Goal: Task Accomplishment & Management: Complete application form

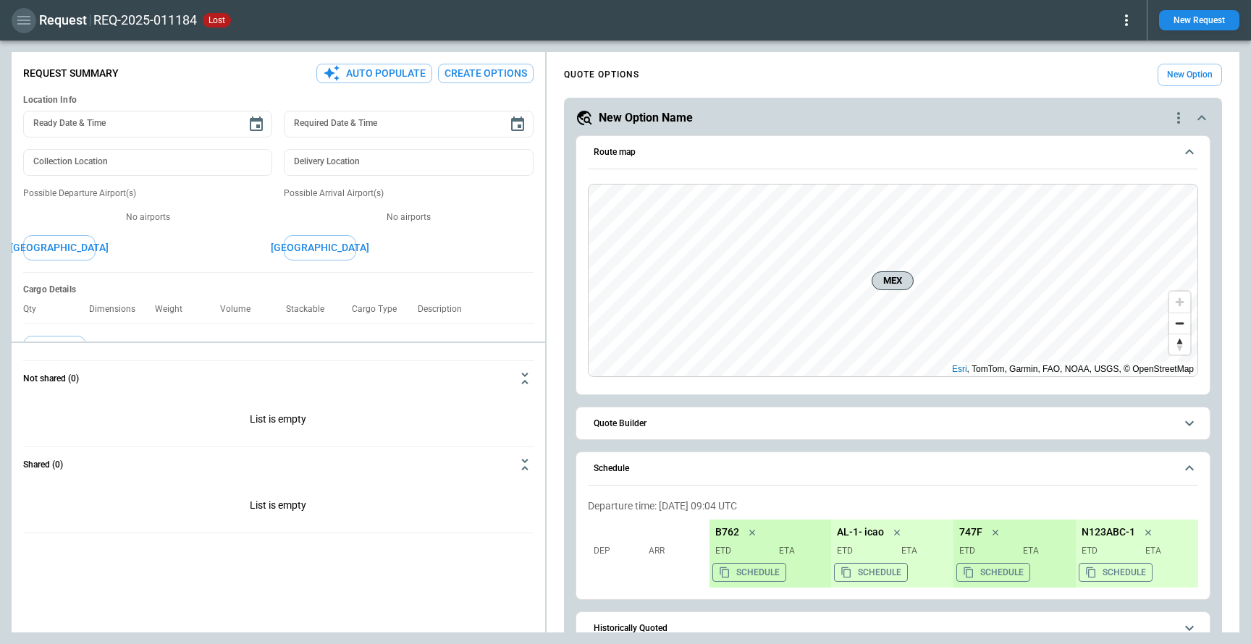
click at [18, 19] on icon "button" at bounding box center [23, 20] width 17 height 17
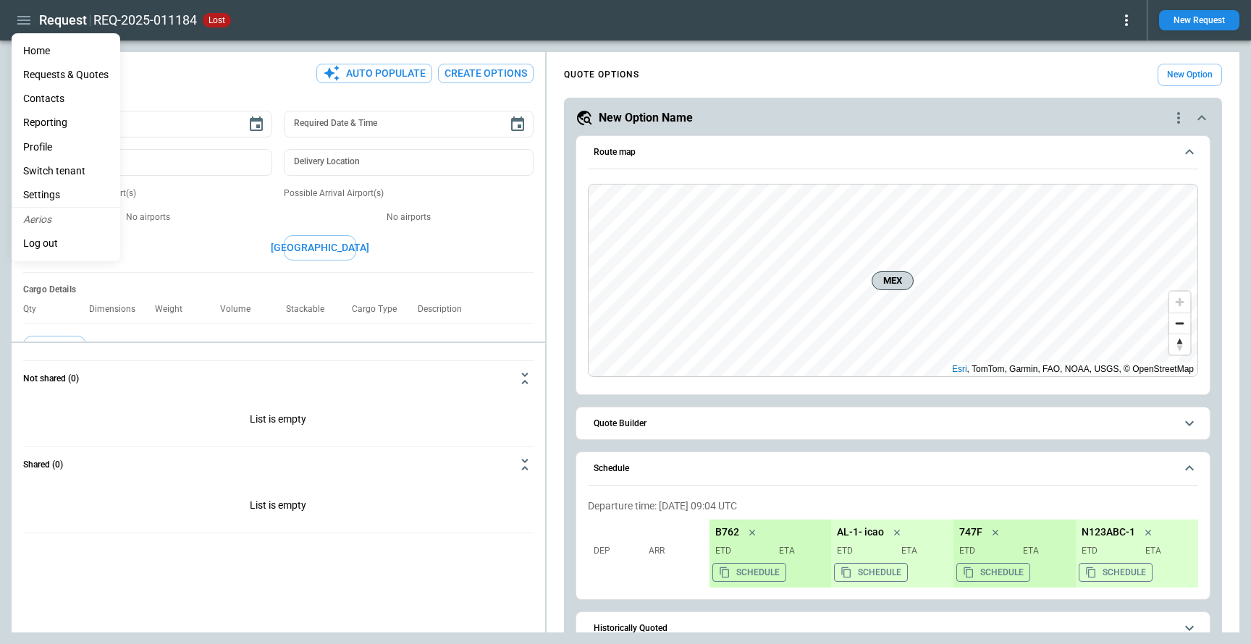
click at [40, 52] on li "Home" at bounding box center [66, 51] width 109 height 24
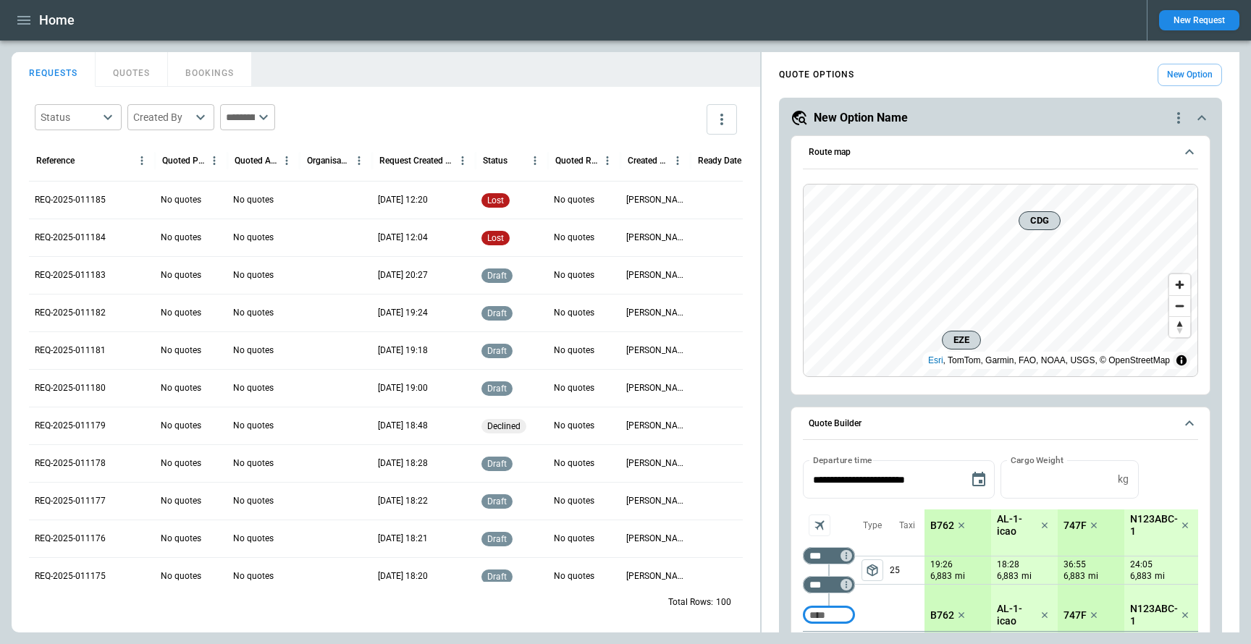
click at [1178, 22] on button "New Request" at bounding box center [1199, 20] width 80 height 20
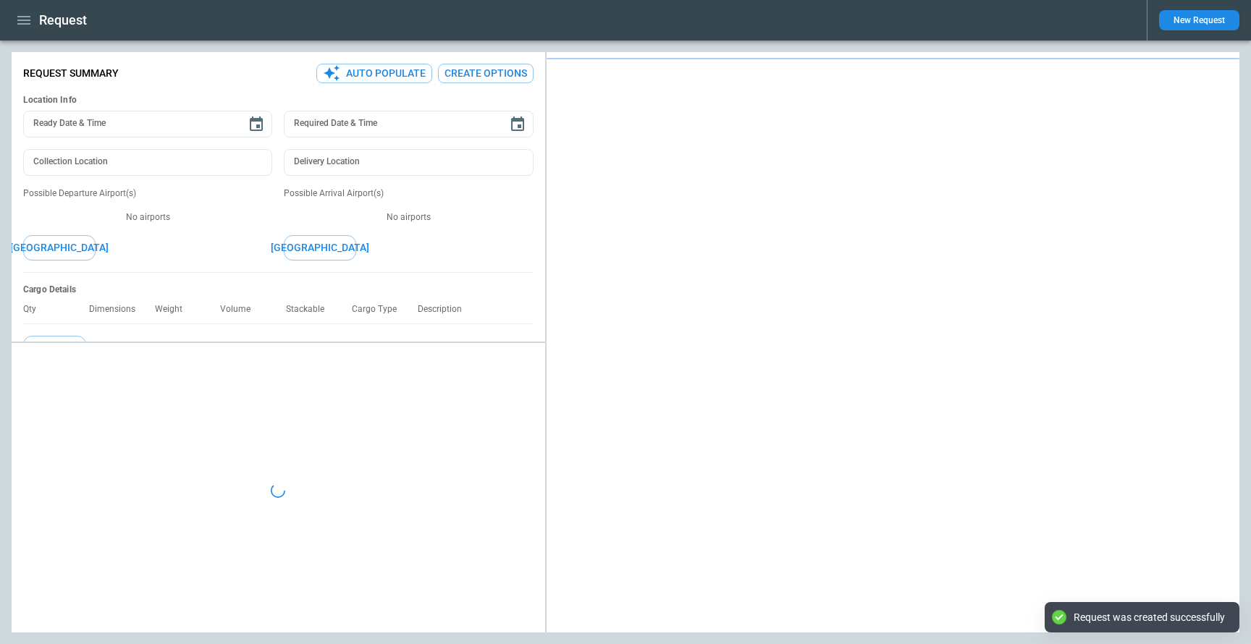
type textarea "*"
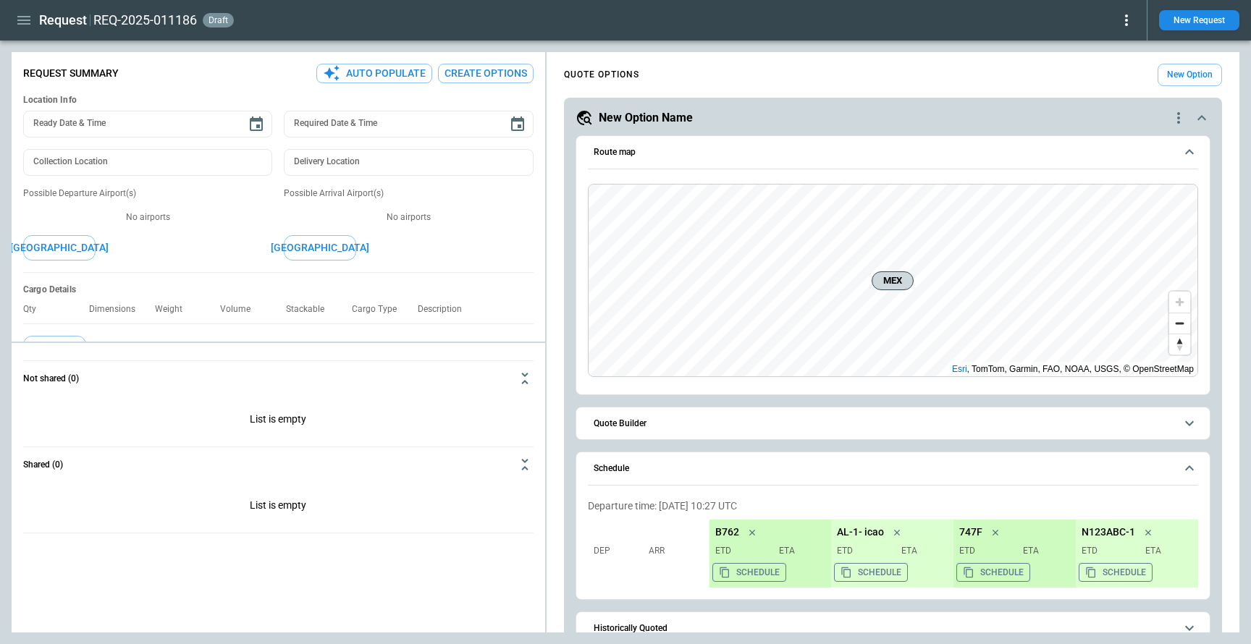
click at [1123, 19] on icon at bounding box center [1125, 20] width 17 height 17
click at [1010, 43] on div at bounding box center [625, 322] width 1251 height 644
click at [1130, 24] on icon at bounding box center [1125, 20] width 17 height 17
click at [1091, 86] on button "Decline" at bounding box center [1105, 86] width 55 height 21
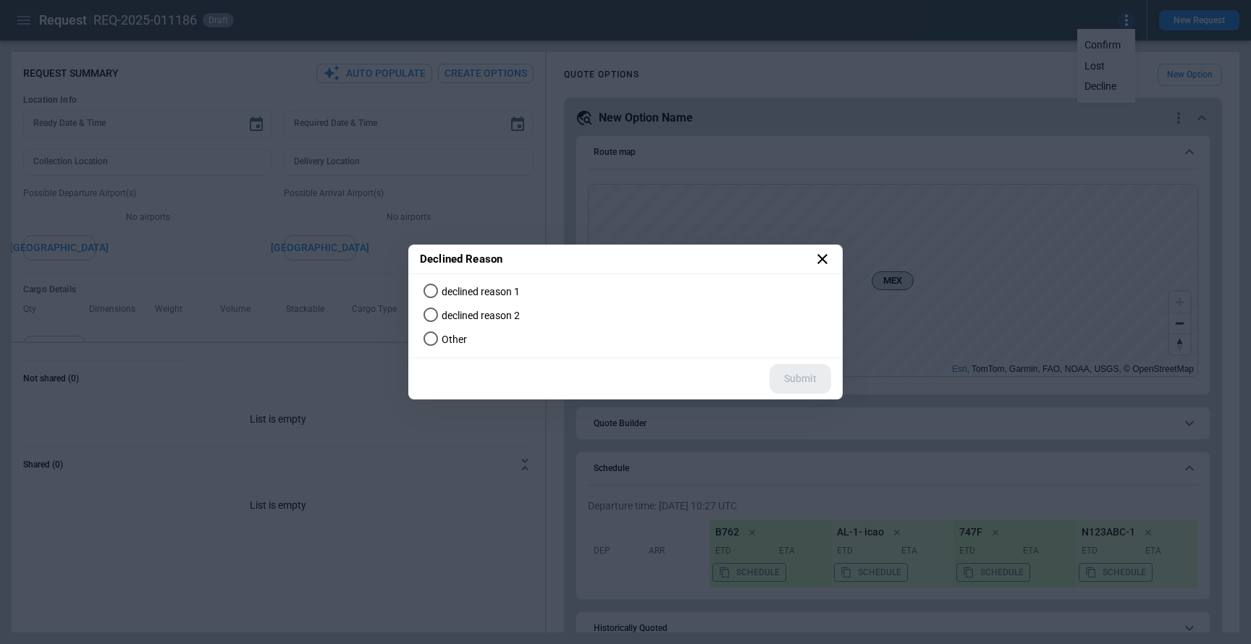
click at [816, 259] on icon at bounding box center [821, 258] width 17 height 17
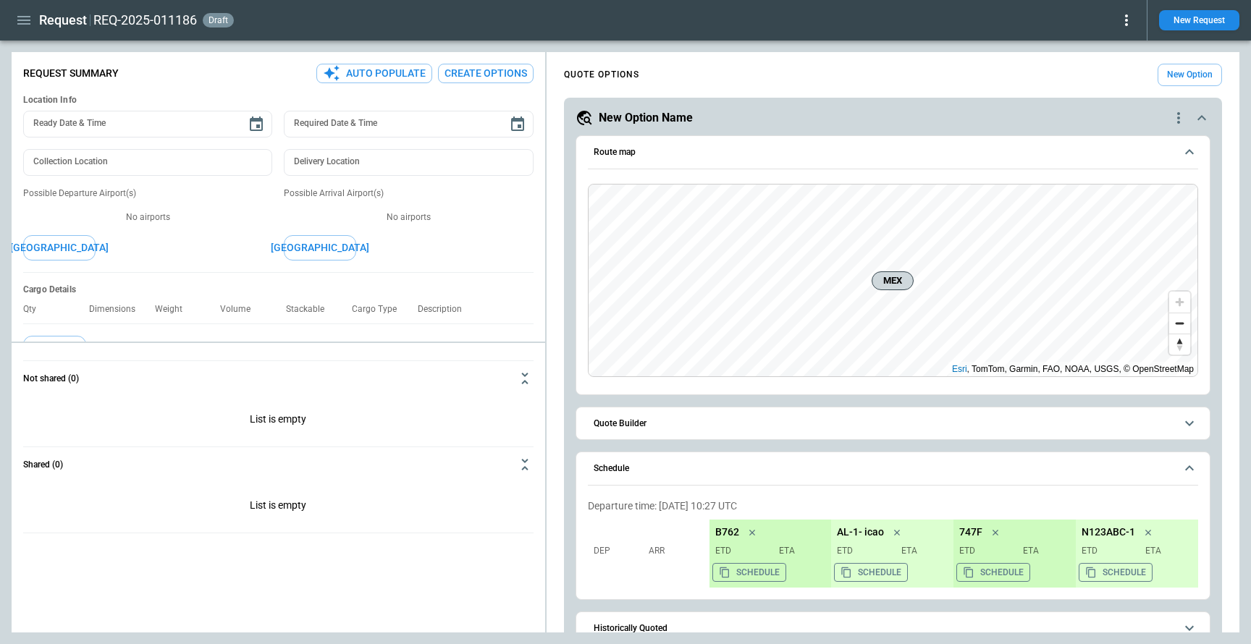
click at [1128, 22] on icon at bounding box center [1125, 20] width 17 height 17
click at [1099, 90] on button "Decline" at bounding box center [1105, 86] width 55 height 21
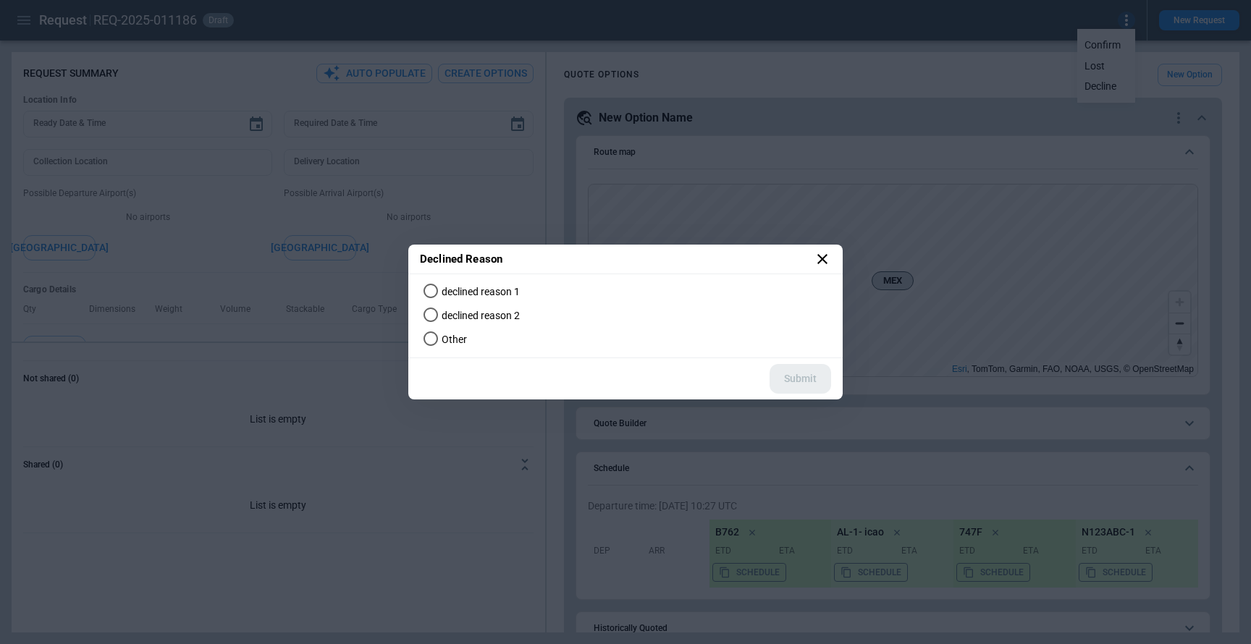
click at [827, 259] on icon at bounding box center [821, 258] width 17 height 17
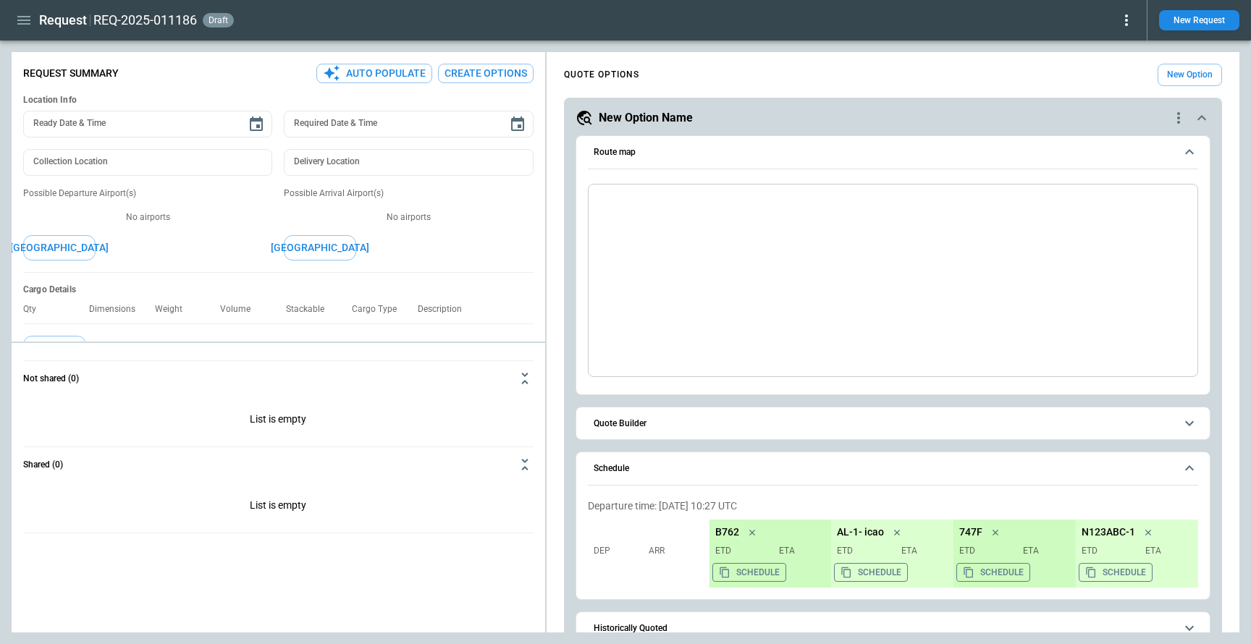
type textarea "*"
click at [1125, 25] on icon at bounding box center [1126, 20] width 3 height 12
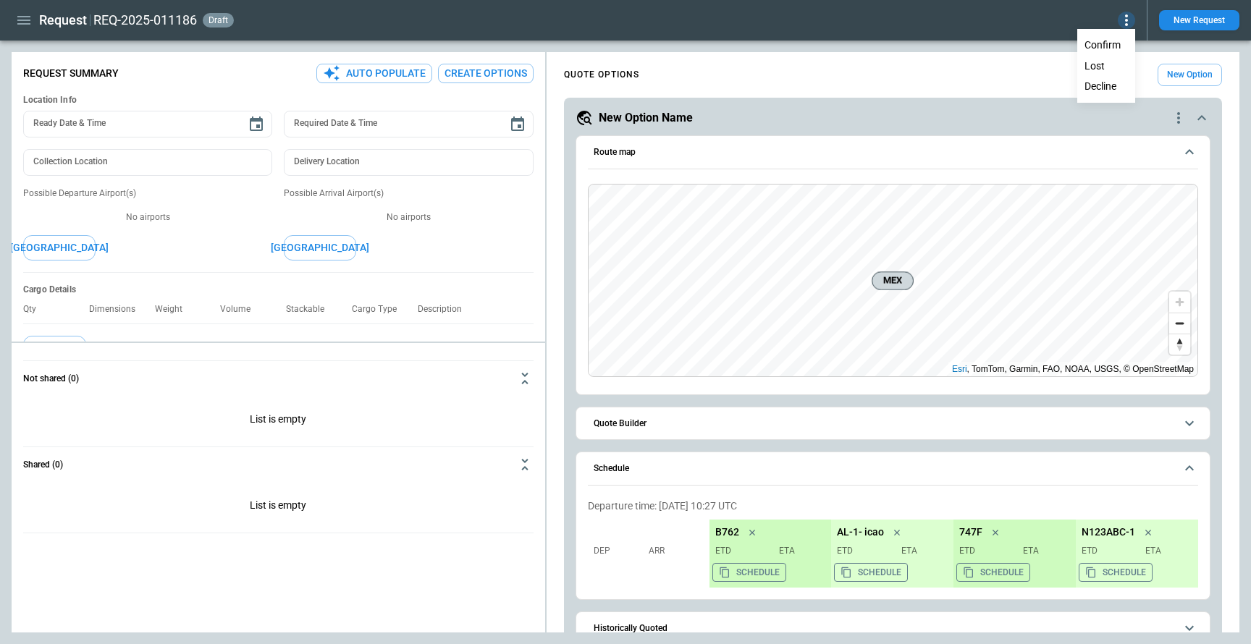
click at [1104, 86] on button "Decline" at bounding box center [1105, 86] width 55 height 21
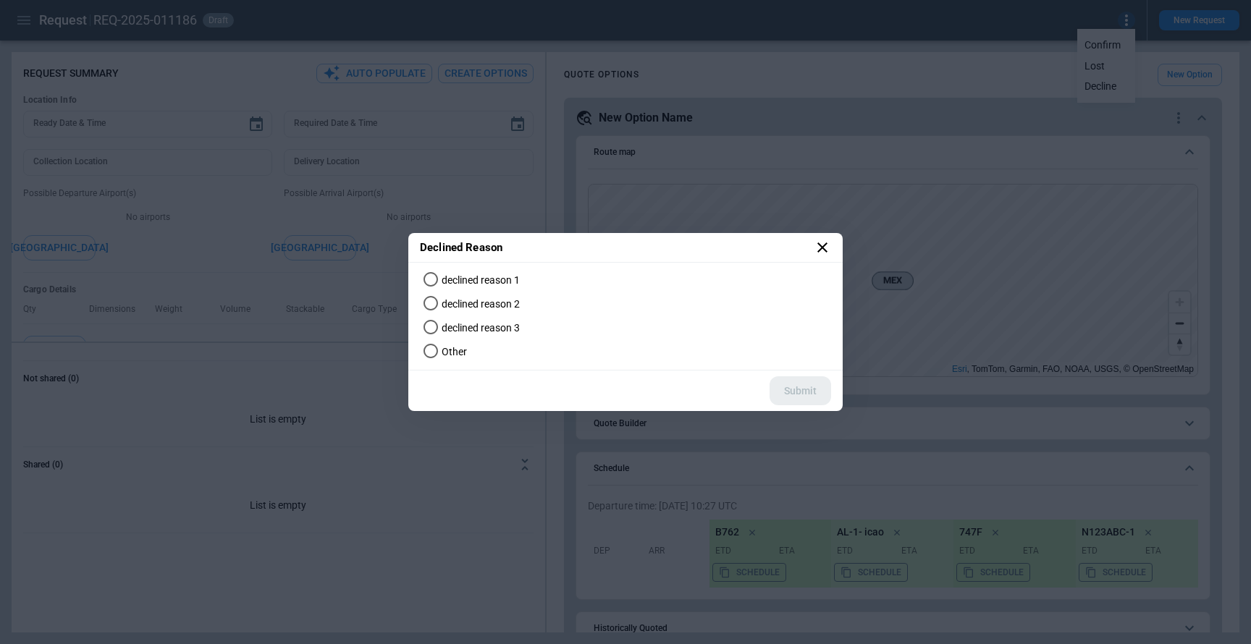
click at [824, 248] on icon at bounding box center [821, 247] width 17 height 17
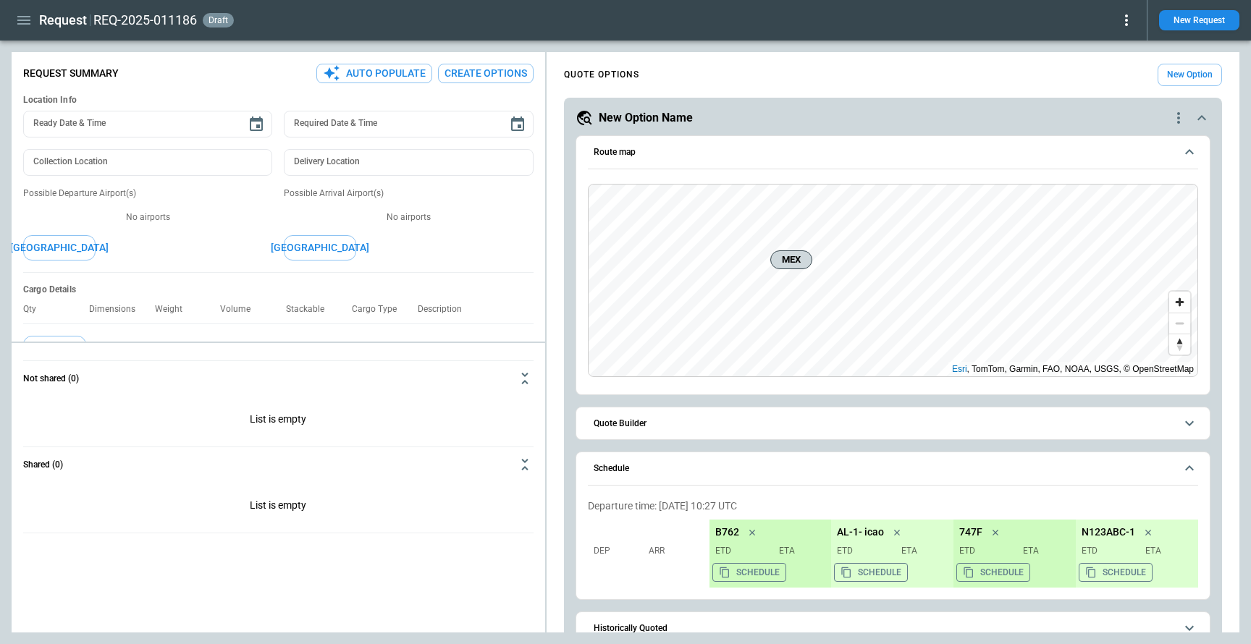
click at [1122, 20] on icon at bounding box center [1125, 20] width 17 height 17
click at [1089, 79] on button "Decline" at bounding box center [1105, 86] width 55 height 21
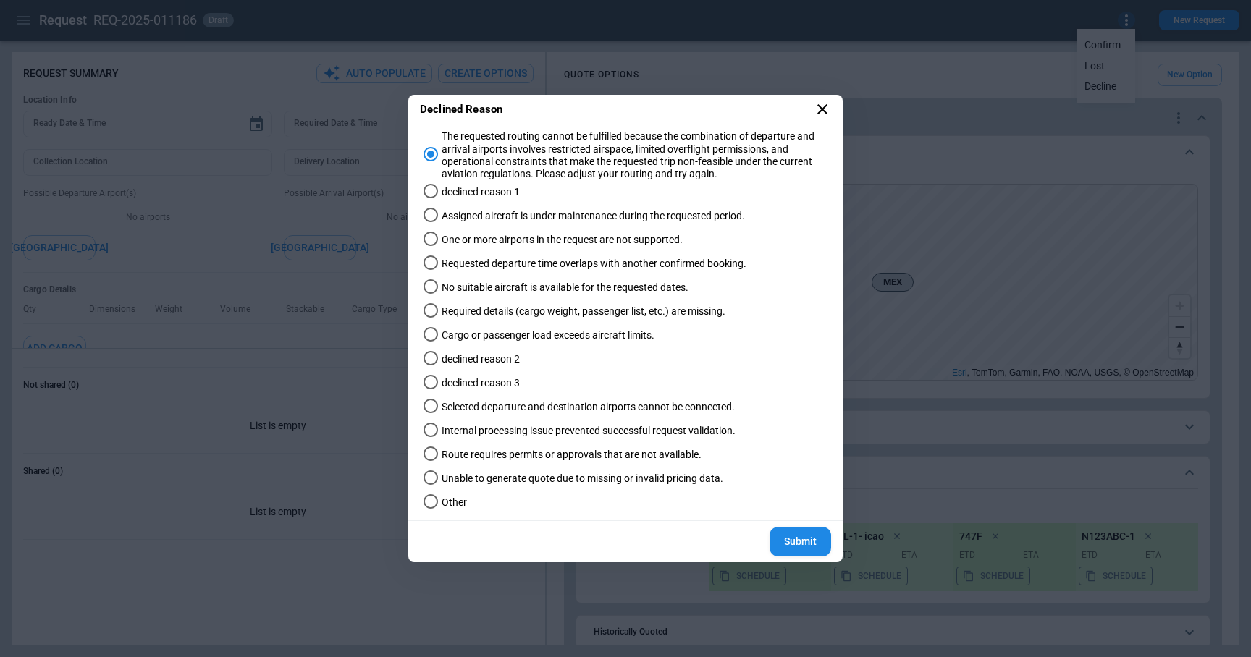
type textarea "*"
click at [823, 108] on icon at bounding box center [822, 109] width 10 height 10
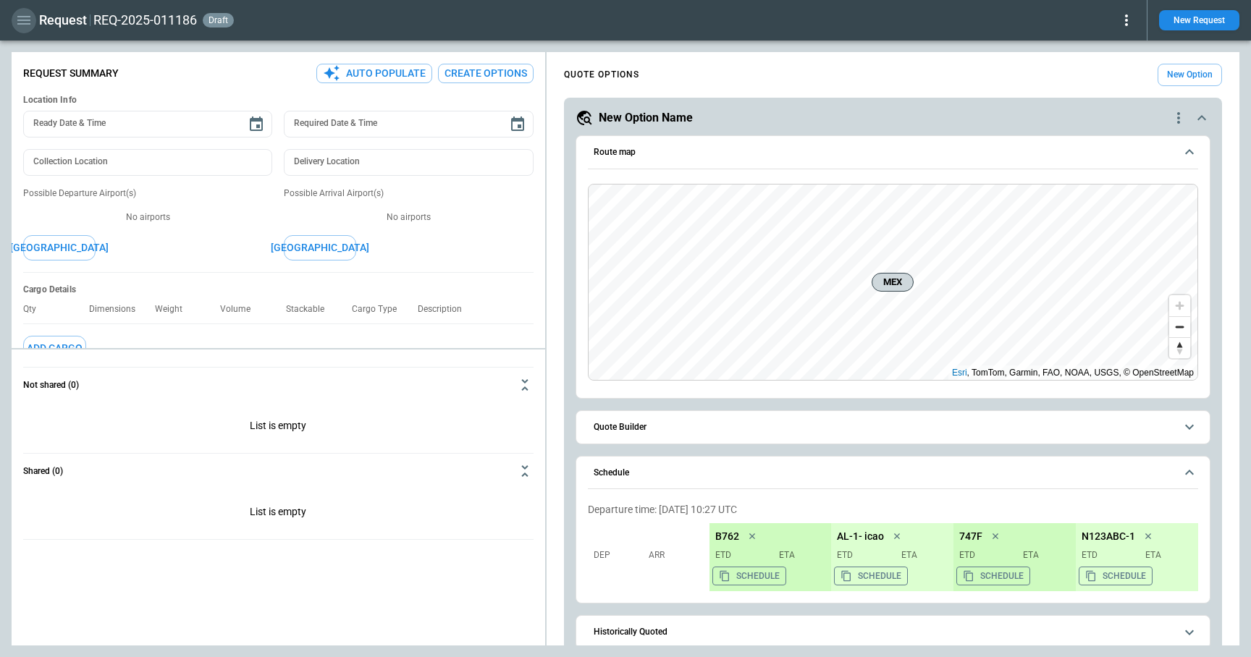
click at [22, 18] on icon "button" at bounding box center [23, 20] width 17 height 17
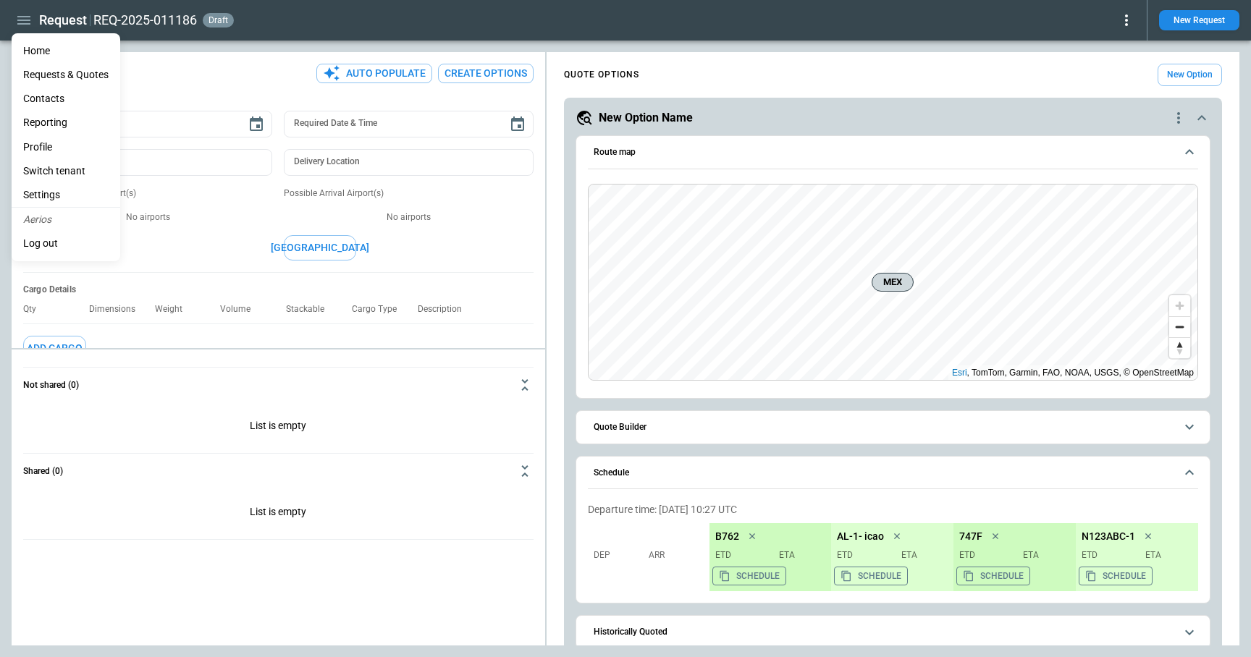
click at [671, 44] on div at bounding box center [625, 328] width 1251 height 657
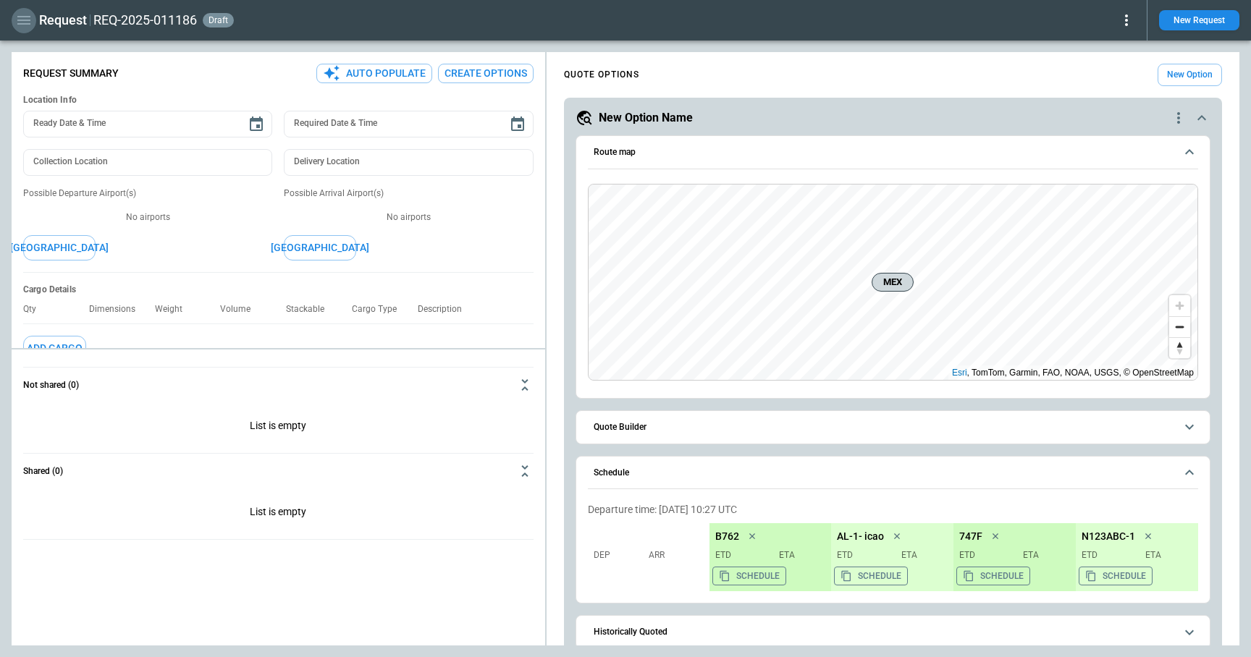
click at [22, 23] on icon "button" at bounding box center [23, 20] width 13 height 9
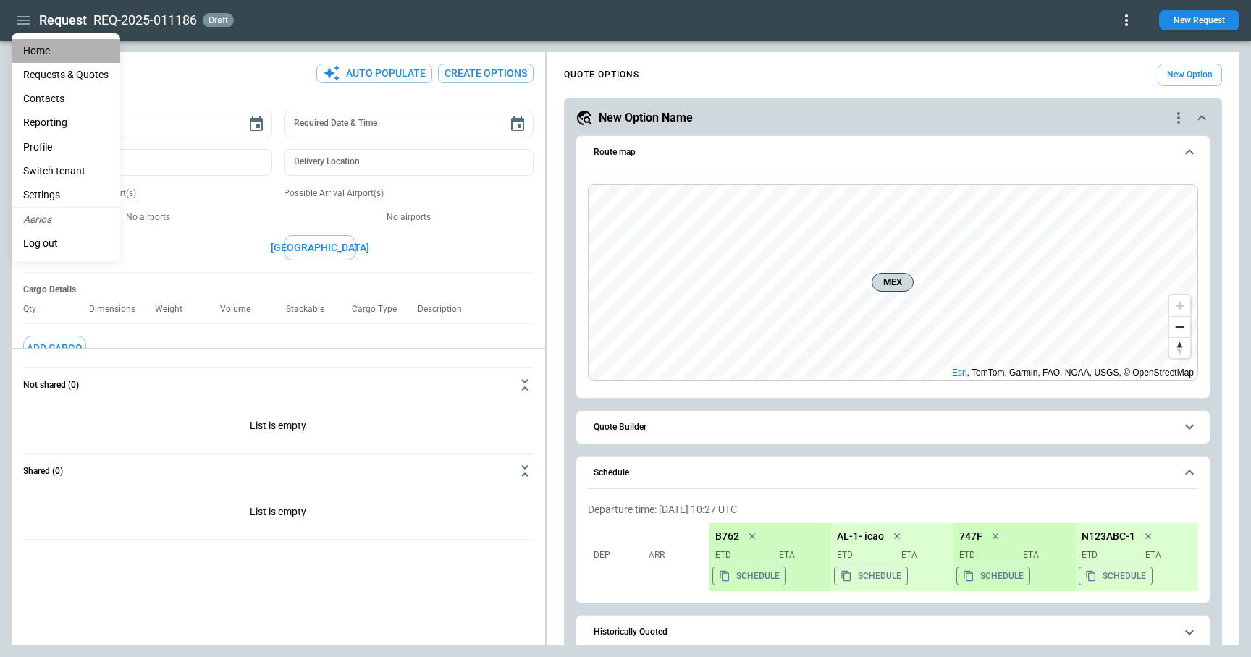
click at [35, 51] on li "Home" at bounding box center [66, 51] width 109 height 24
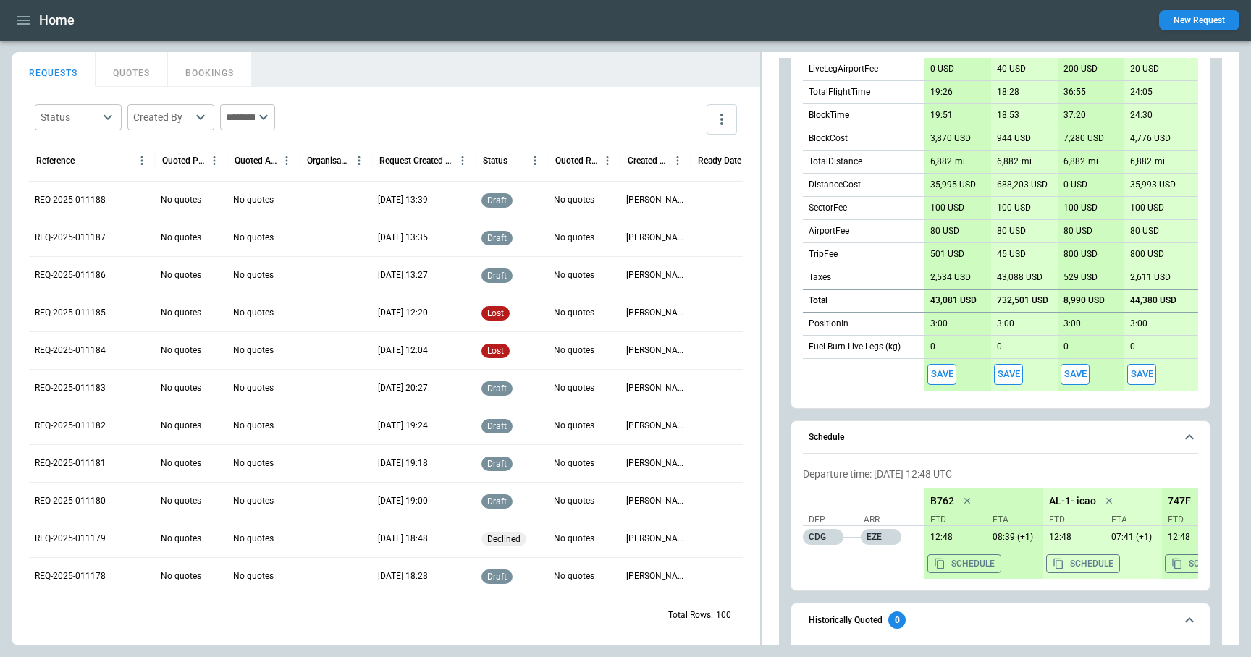
scroll to position [512, 0]
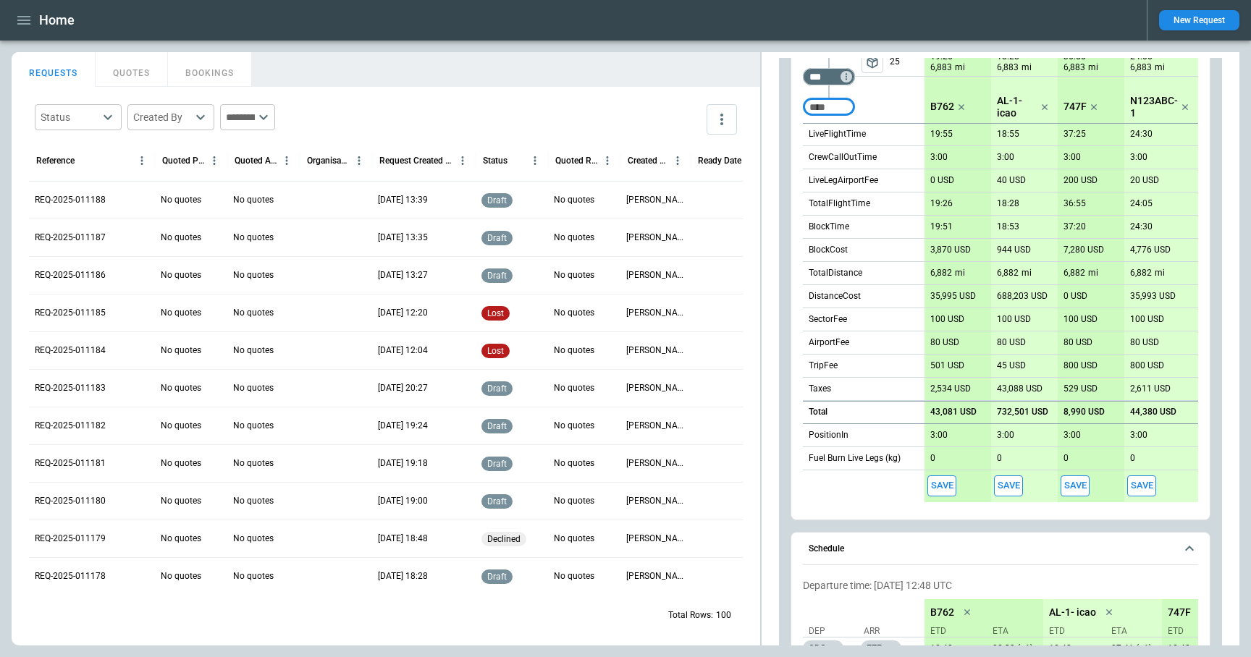
click at [939, 484] on button "Save" at bounding box center [941, 486] width 29 height 21
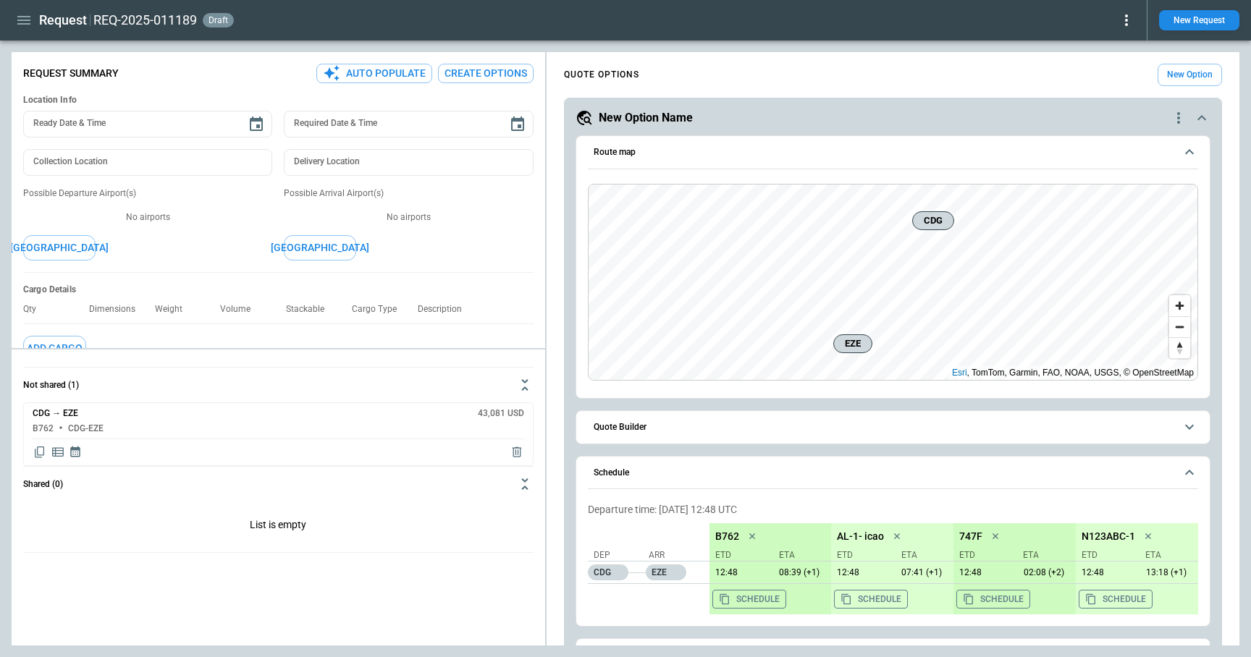
click at [1123, 27] on icon at bounding box center [1125, 20] width 17 height 17
click at [1022, 61] on div at bounding box center [625, 328] width 1251 height 657
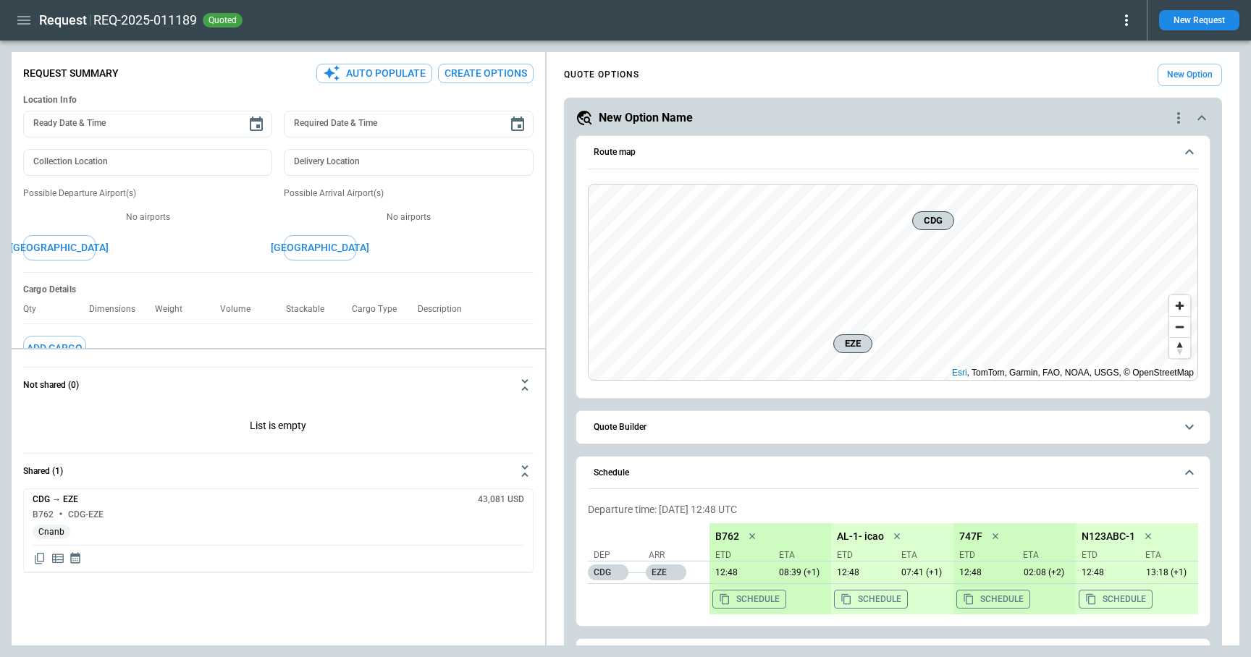
click at [1123, 25] on icon at bounding box center [1125, 20] width 17 height 17
click at [1102, 85] on button "Decline" at bounding box center [1105, 86] width 55 height 21
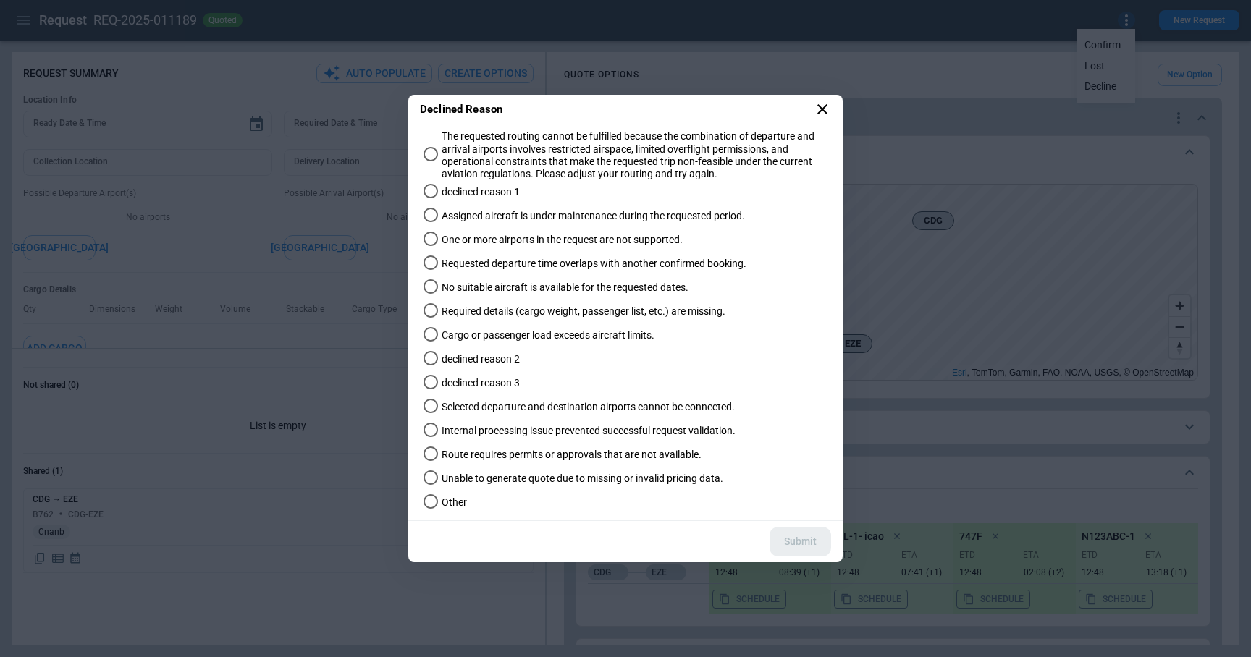
click at [822, 109] on icon at bounding box center [822, 109] width 10 height 10
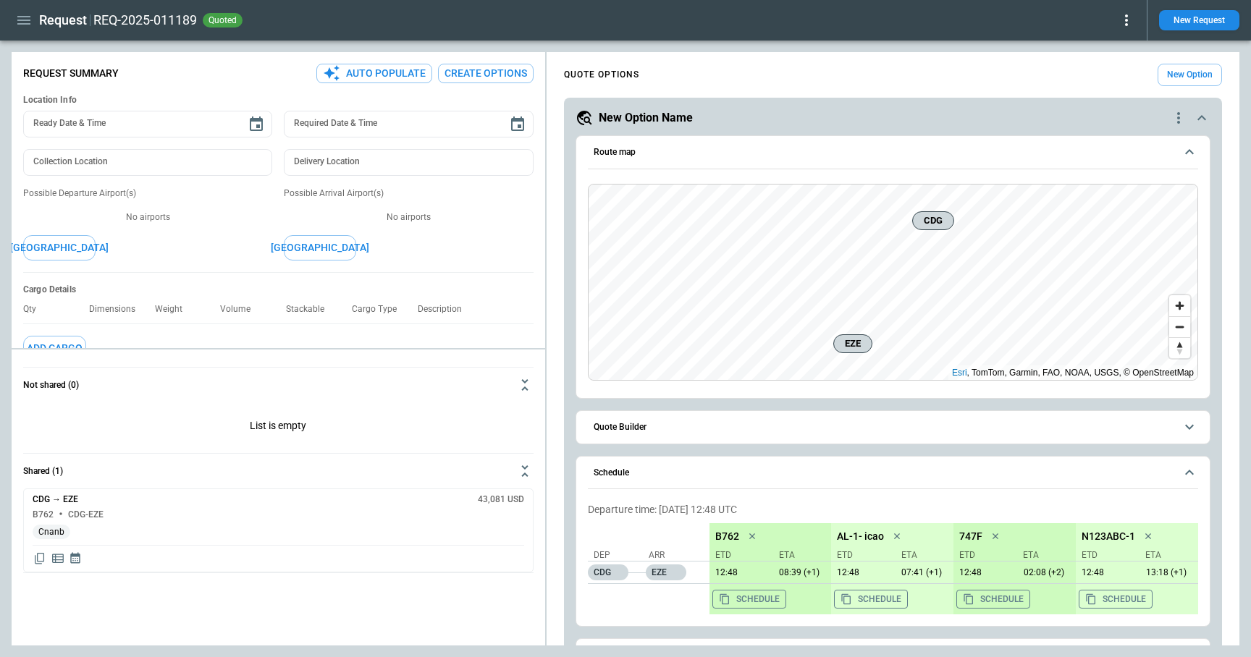
click at [1130, 20] on icon at bounding box center [1125, 20] width 17 height 17
click at [1096, 90] on button "Decline" at bounding box center [1105, 86] width 55 height 21
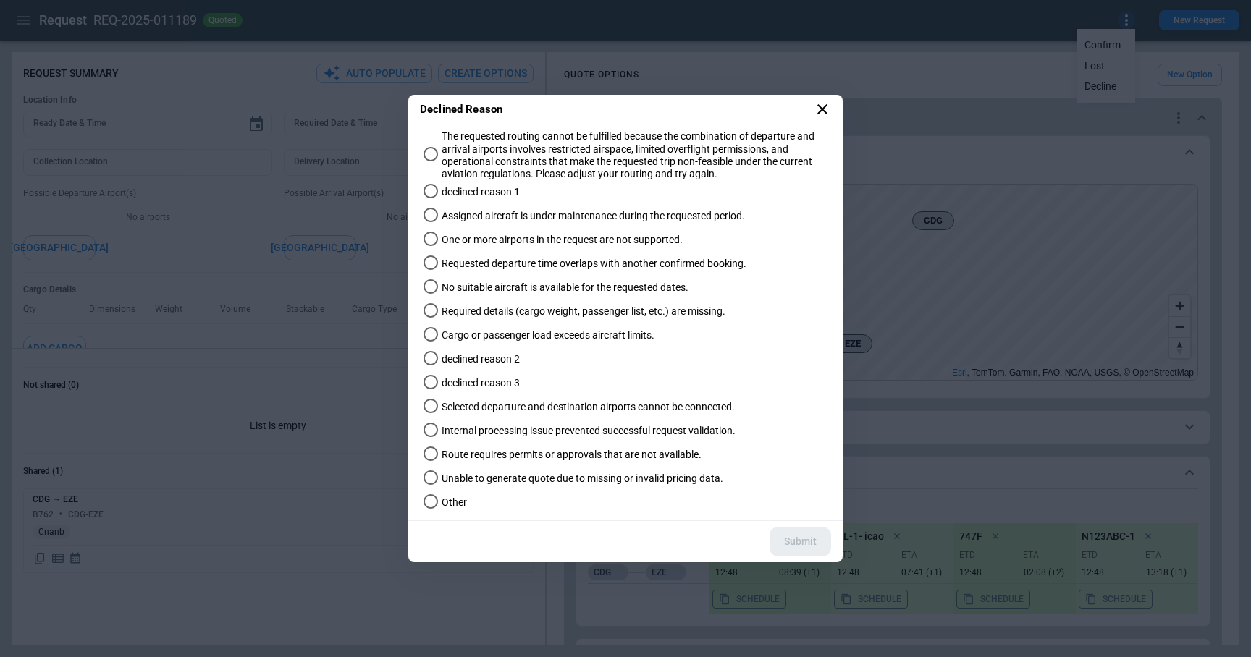
click at [823, 109] on icon at bounding box center [822, 109] width 10 height 10
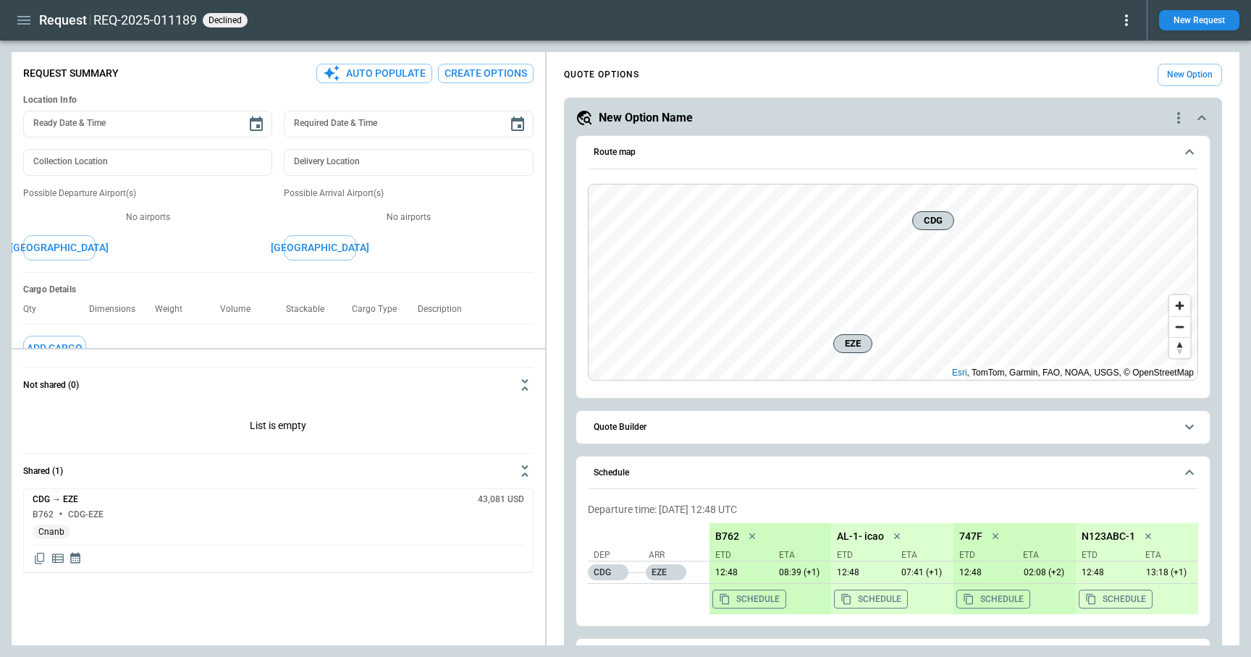
click at [1129, 21] on icon at bounding box center [1125, 20] width 17 height 17
click at [561, 38] on div at bounding box center [625, 328] width 1251 height 657
type textarea "*"
click at [25, 19] on icon "button" at bounding box center [23, 20] width 17 height 17
click at [30, 49] on li "Home" at bounding box center [66, 51] width 109 height 24
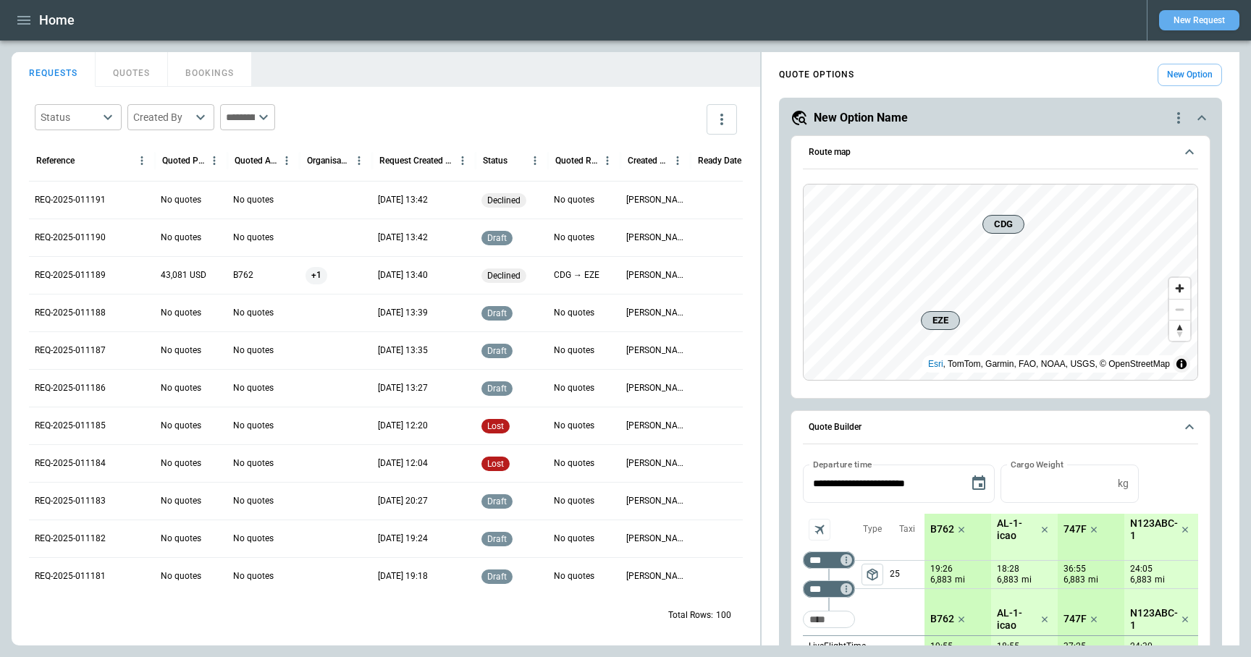
click at [1190, 24] on button "New Request" at bounding box center [1199, 20] width 80 height 20
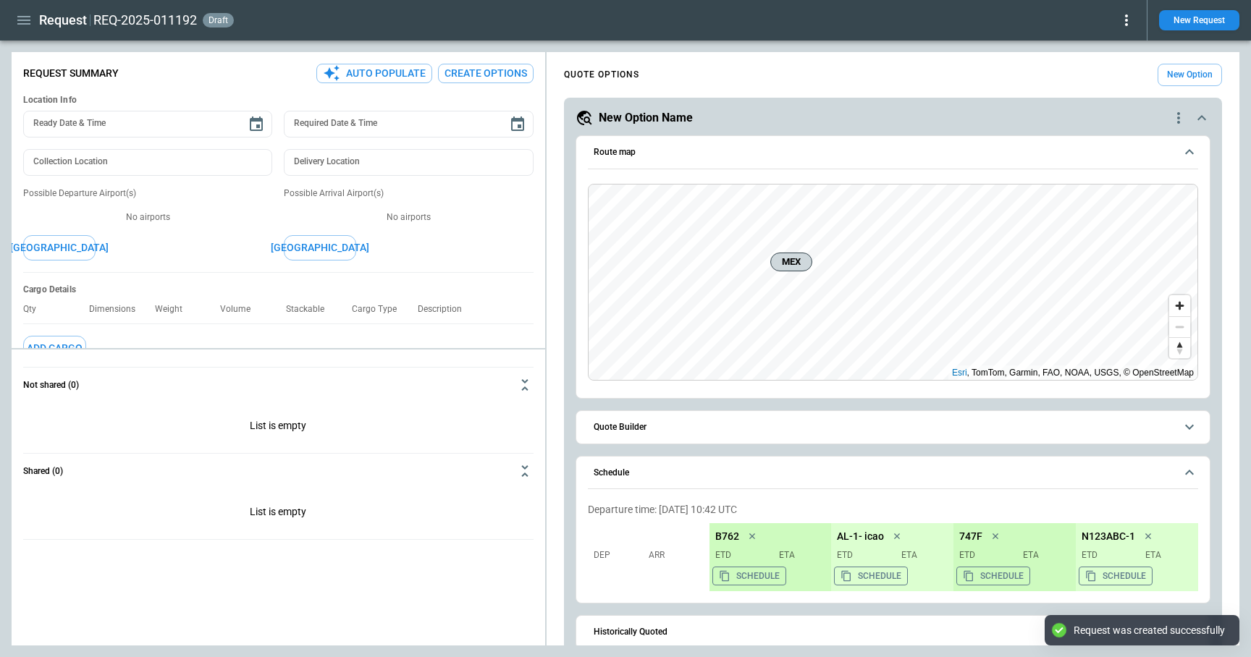
click at [1126, 21] on icon at bounding box center [1126, 20] width 3 height 12
click at [1102, 84] on button "Decline" at bounding box center [1105, 86] width 55 height 21
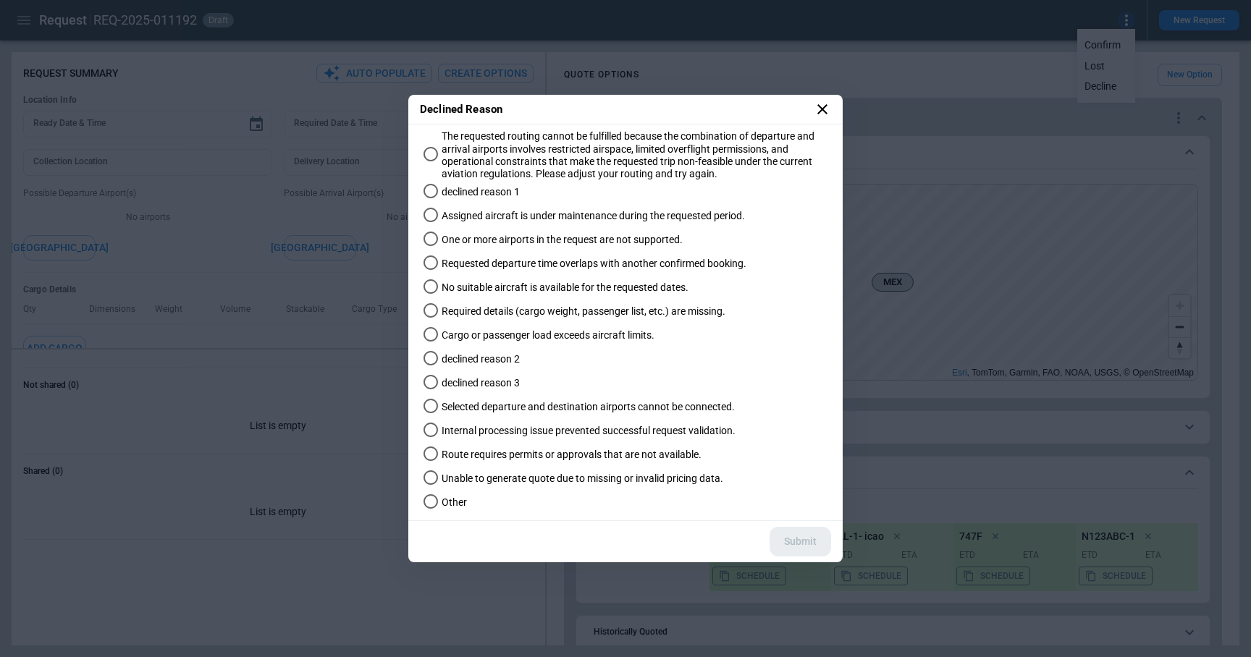
click at [468, 195] on span "declined reason 1" at bounding box center [480, 192] width 78 height 12
click at [798, 543] on button "Submit" at bounding box center [800, 542] width 62 height 30
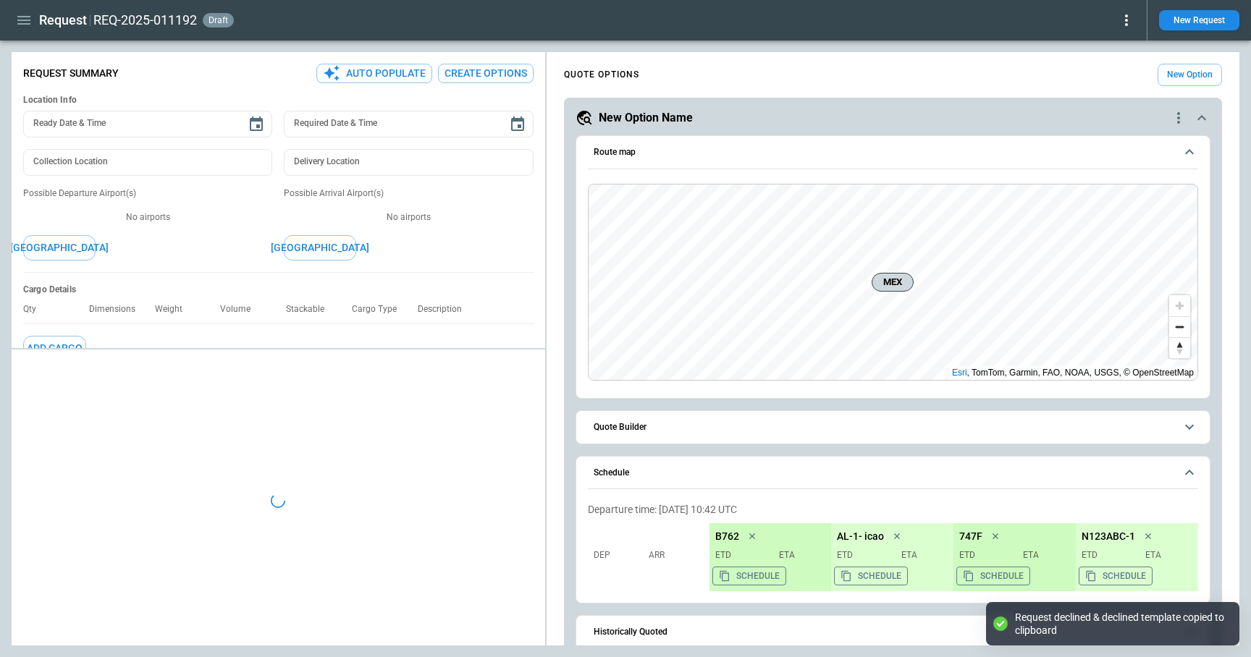
type textarea "*"
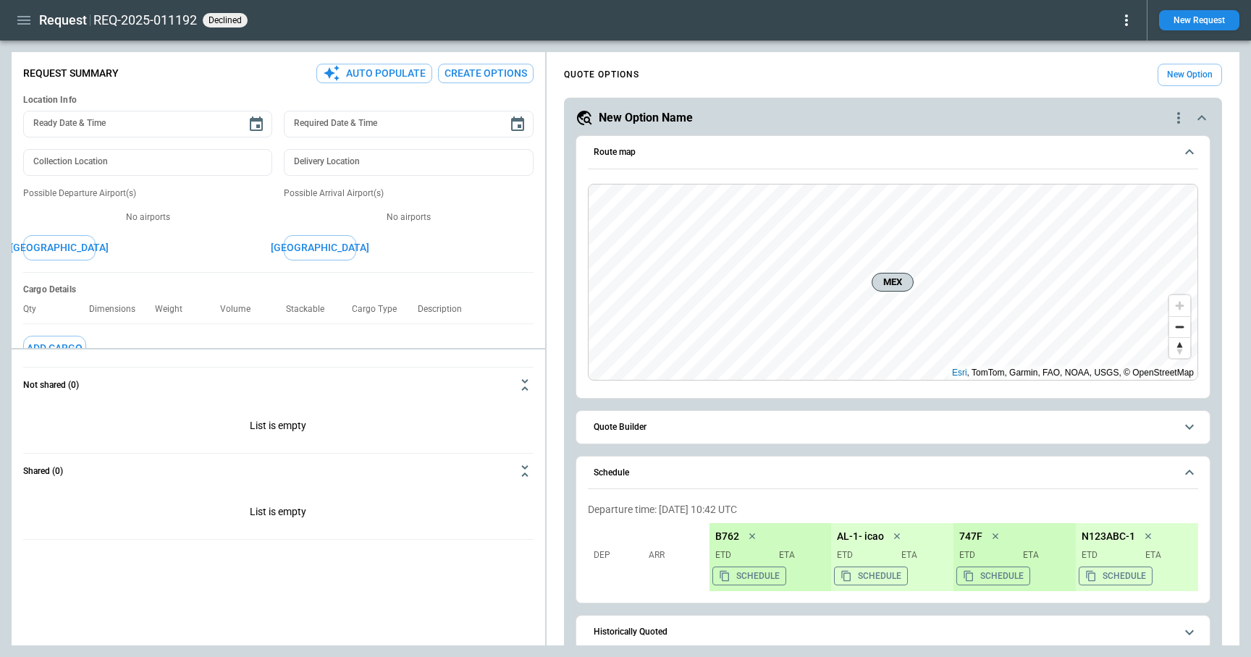
click at [808, 52] on div at bounding box center [888, 55] width 681 height 6
click at [1189, 20] on button "New Request" at bounding box center [1199, 20] width 80 height 20
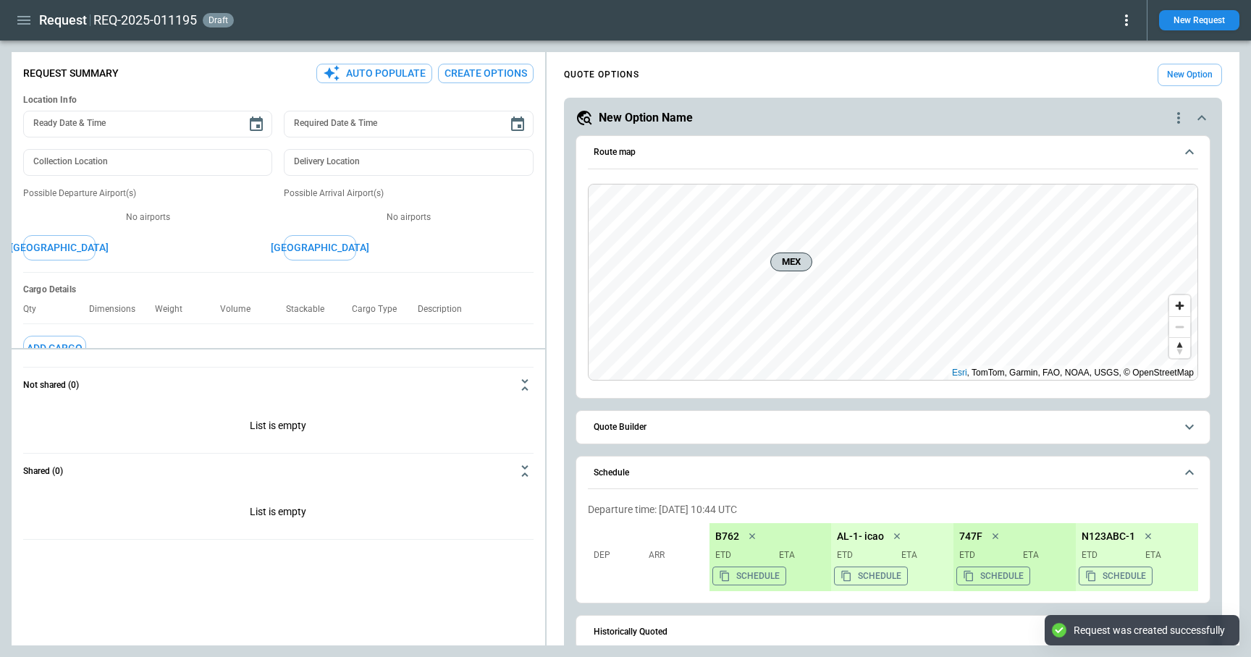
click at [1126, 19] on icon at bounding box center [1126, 20] width 3 height 12
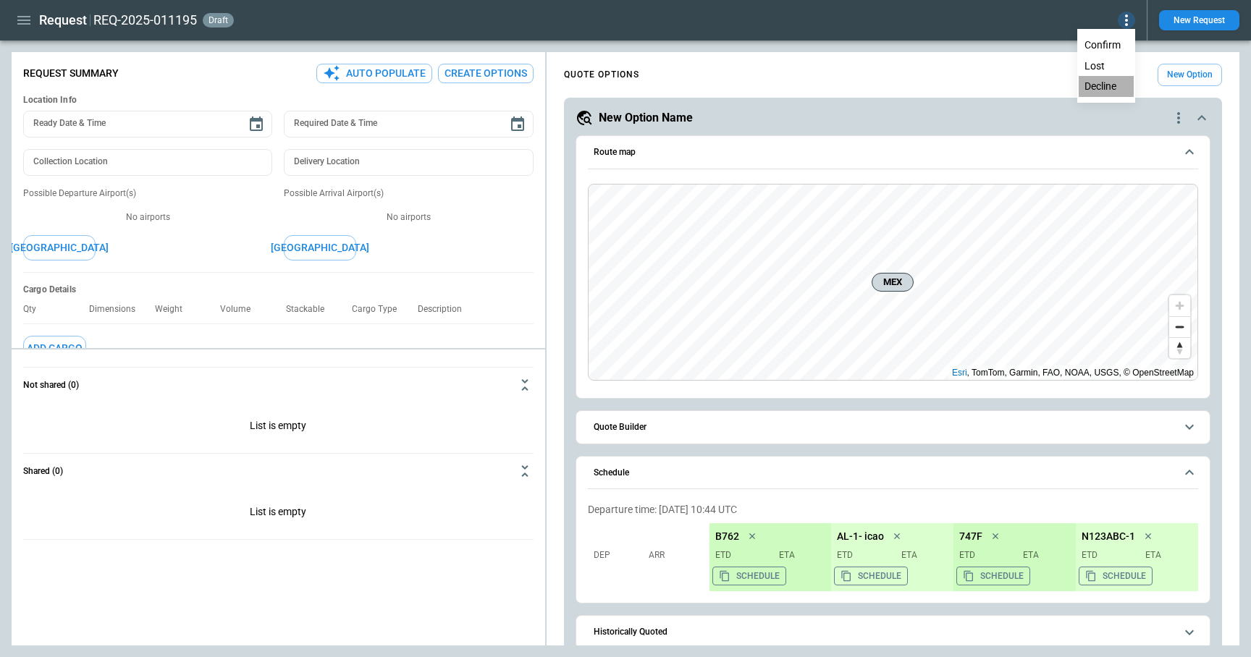
click at [1112, 87] on button "Decline" at bounding box center [1105, 86] width 55 height 21
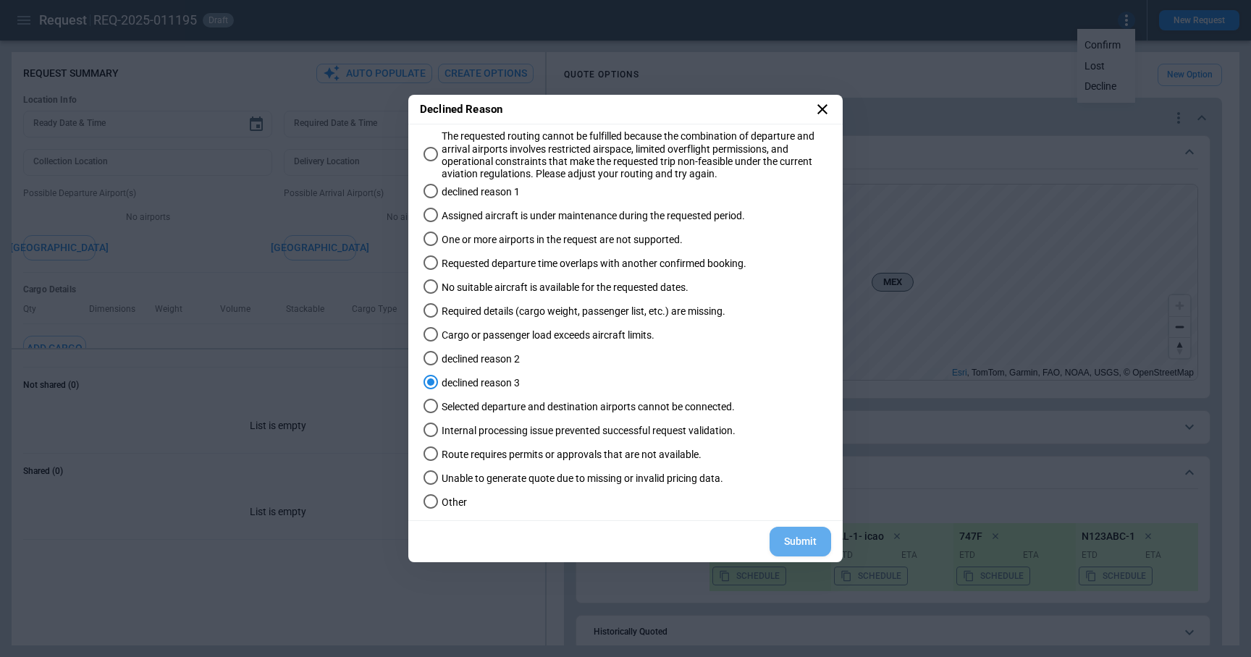
click at [798, 541] on button "Submit" at bounding box center [800, 542] width 62 height 30
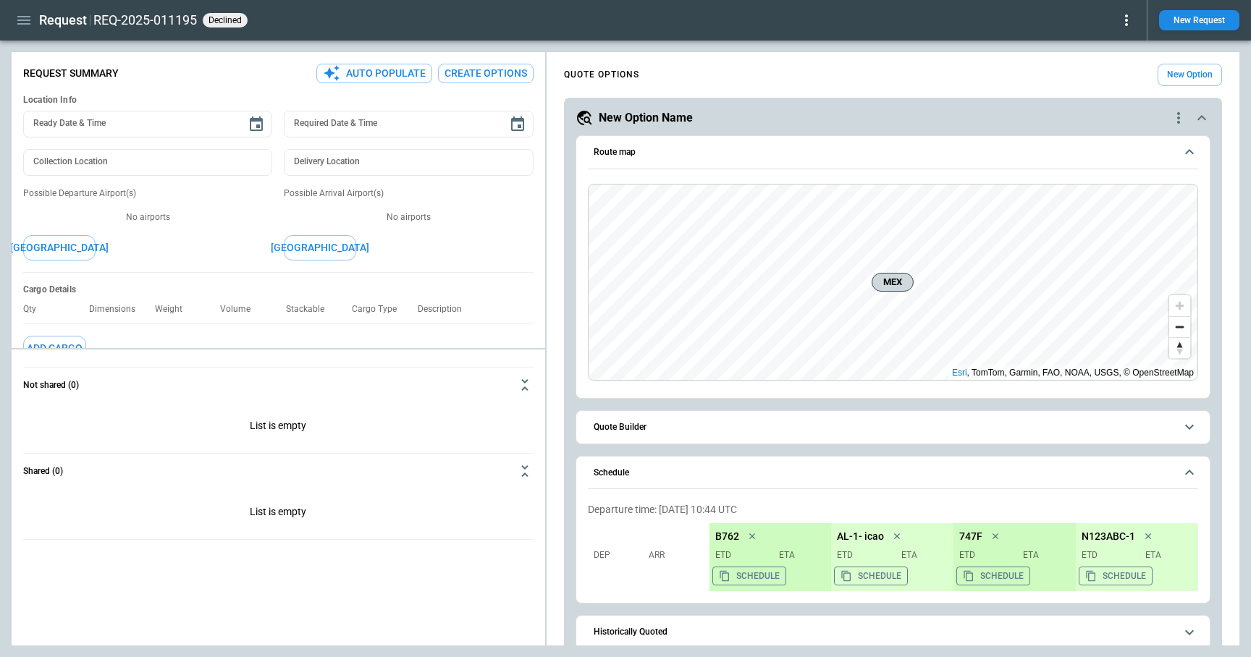
click at [1129, 20] on icon at bounding box center [1125, 20] width 17 height 17
click at [1104, 43] on button "Reopen" at bounding box center [1105, 45] width 55 height 21
click at [1126, 20] on icon at bounding box center [1126, 20] width 3 height 12
click at [1115, 79] on button "Decline" at bounding box center [1105, 86] width 55 height 21
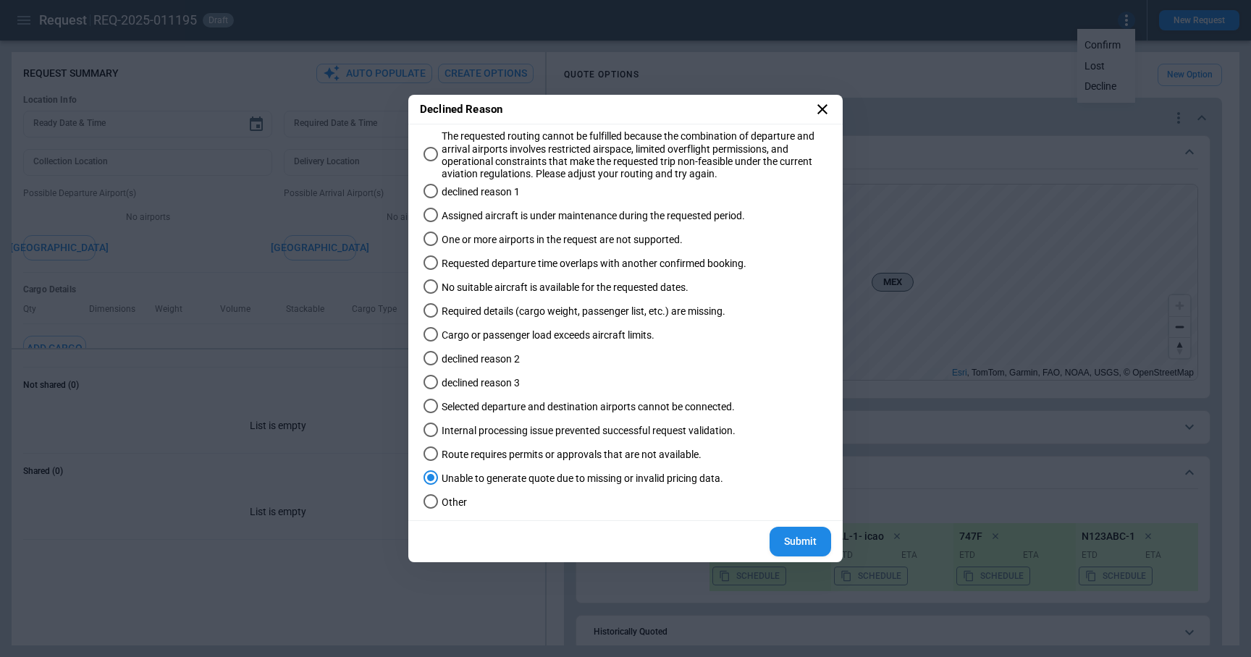
click at [587, 355] on label "declined reason 2" at bounding box center [619, 359] width 402 height 24
click at [571, 334] on span "Cargo or passenger load exceeds aircraft limits." at bounding box center [547, 335] width 213 height 12
click at [808, 539] on button "Submit" at bounding box center [800, 542] width 62 height 30
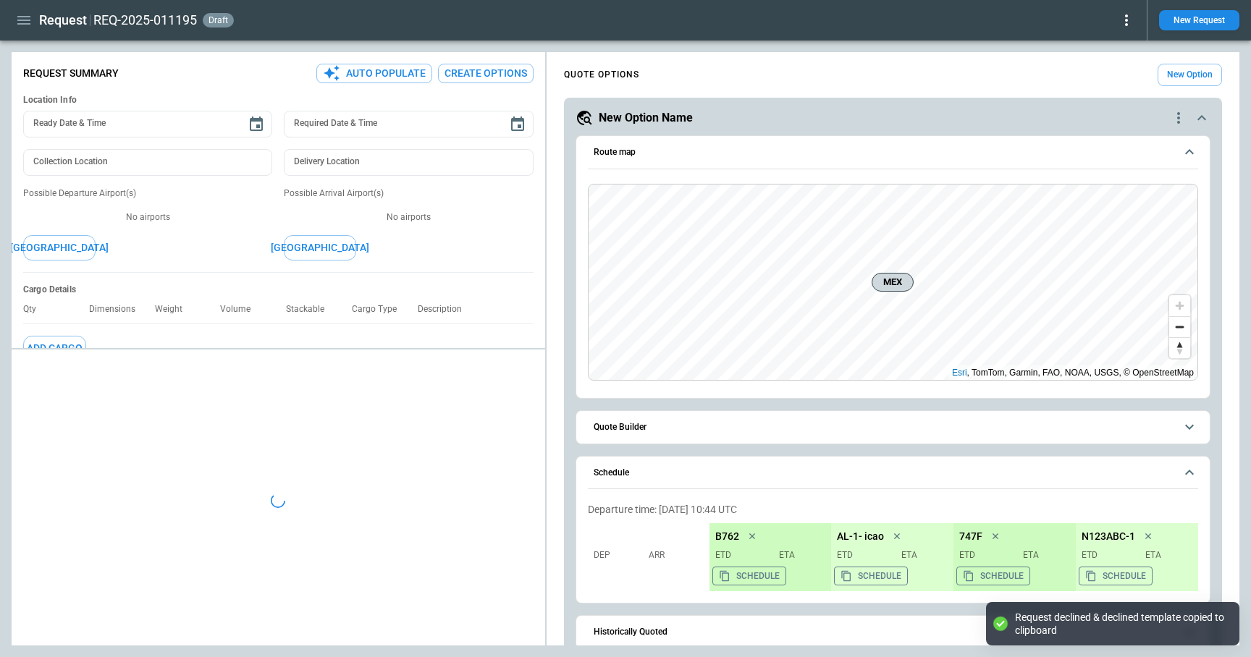
type textarea "*"
